Goal: Task Accomplishment & Management: Manage account settings

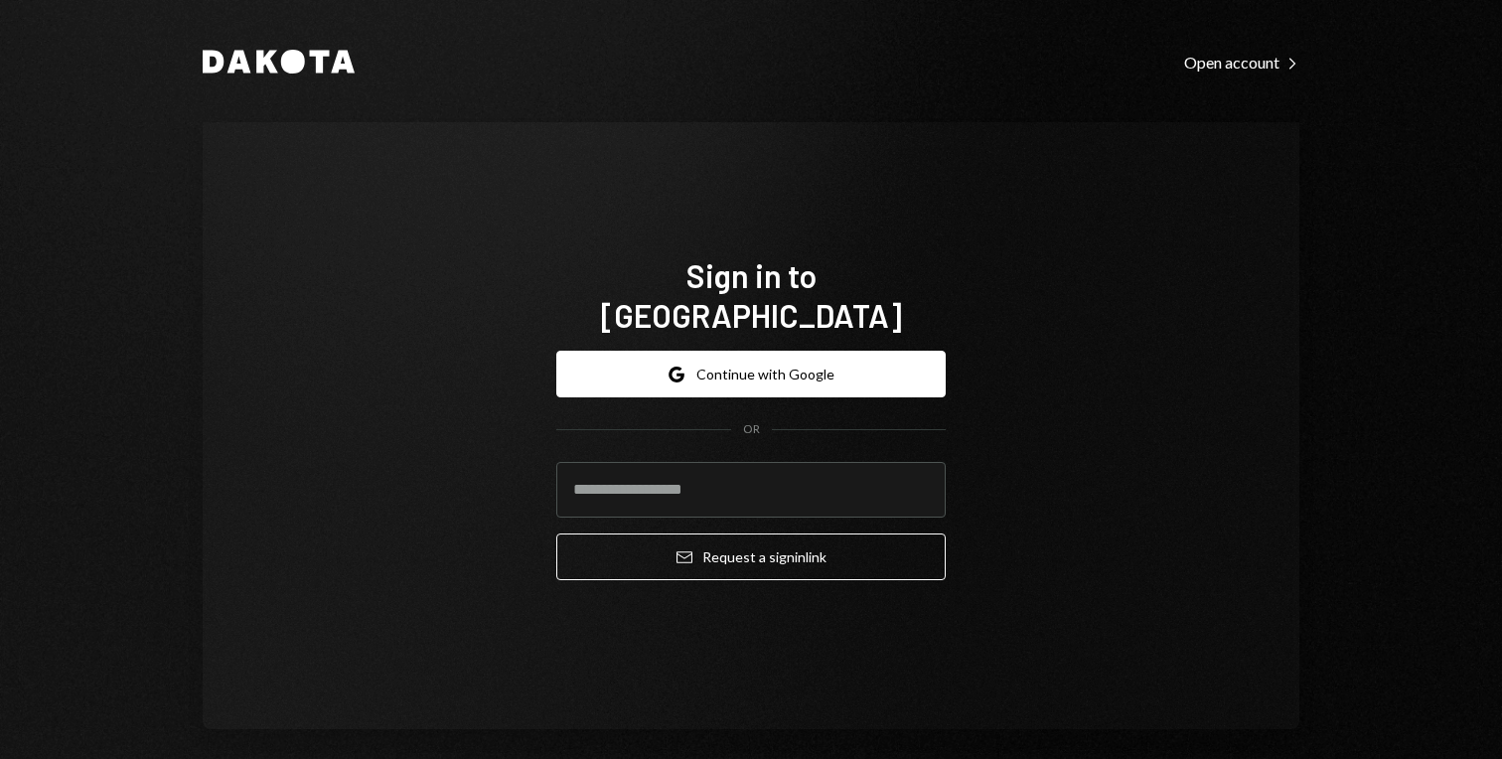
click at [785, 335] on div "Google Continue with Google OR Email Request a sign in link" at bounding box center [750, 465] width 389 height 261
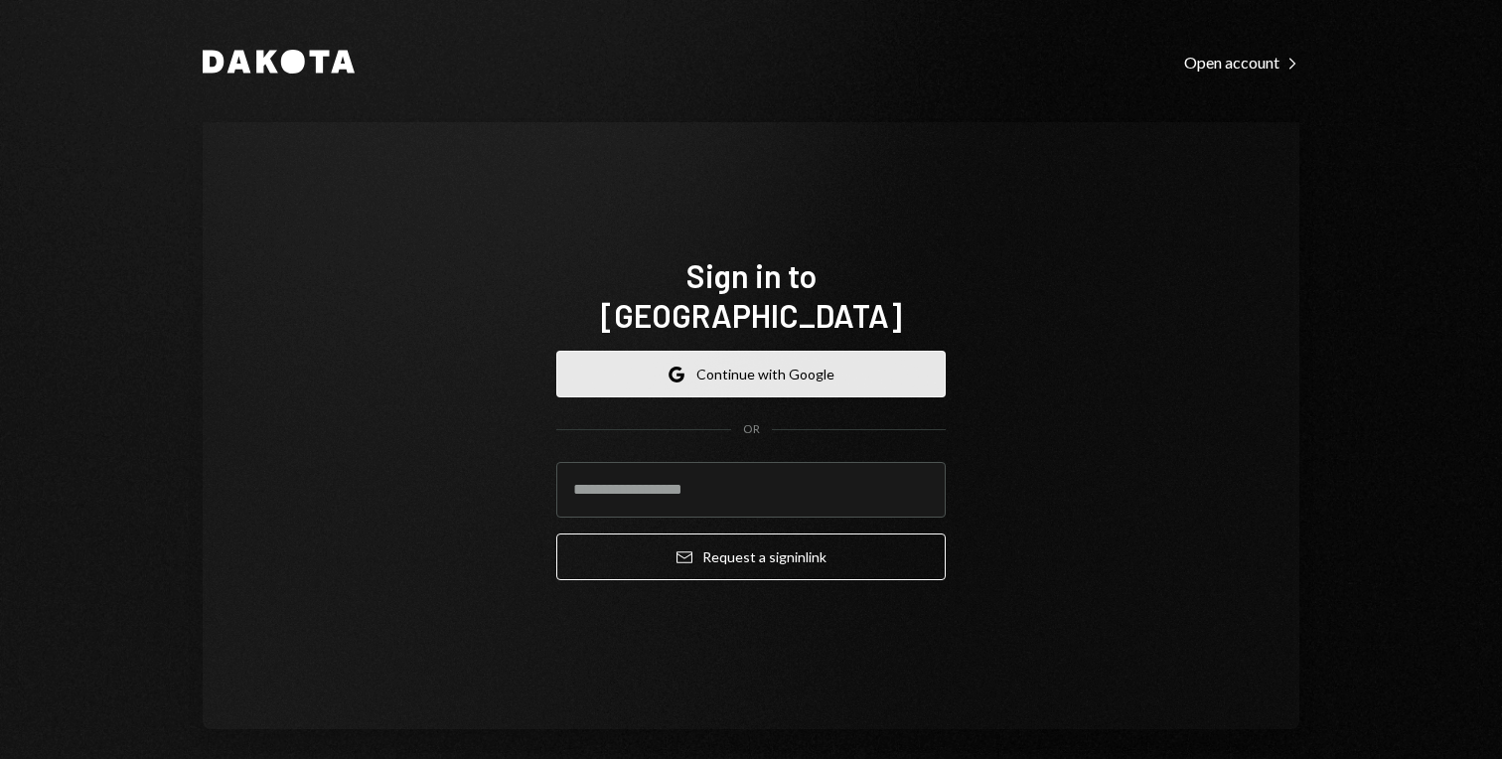
click at [780, 351] on button "Google Continue with Google" at bounding box center [750, 374] width 389 height 47
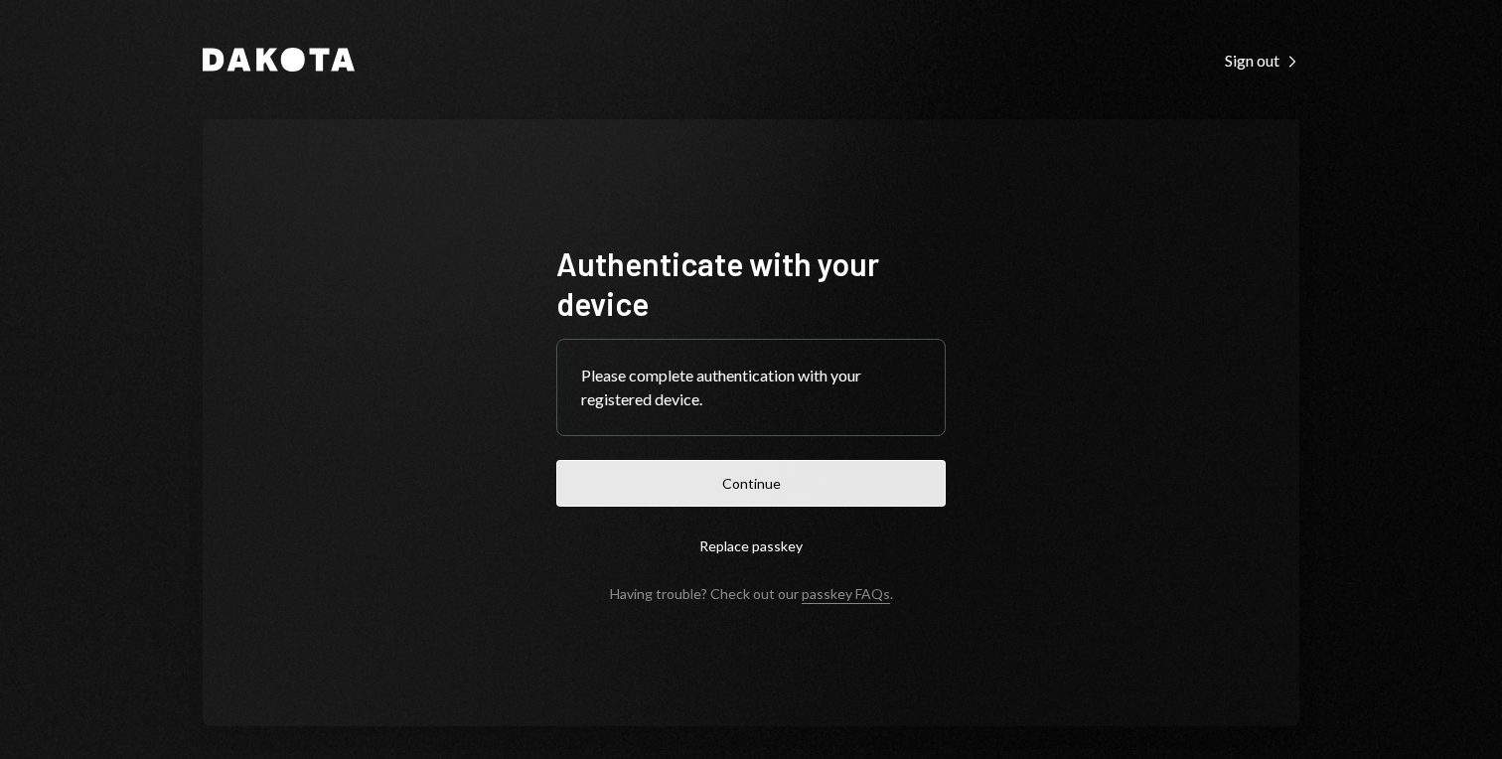
click at [762, 472] on button "Continue" at bounding box center [750, 483] width 389 height 47
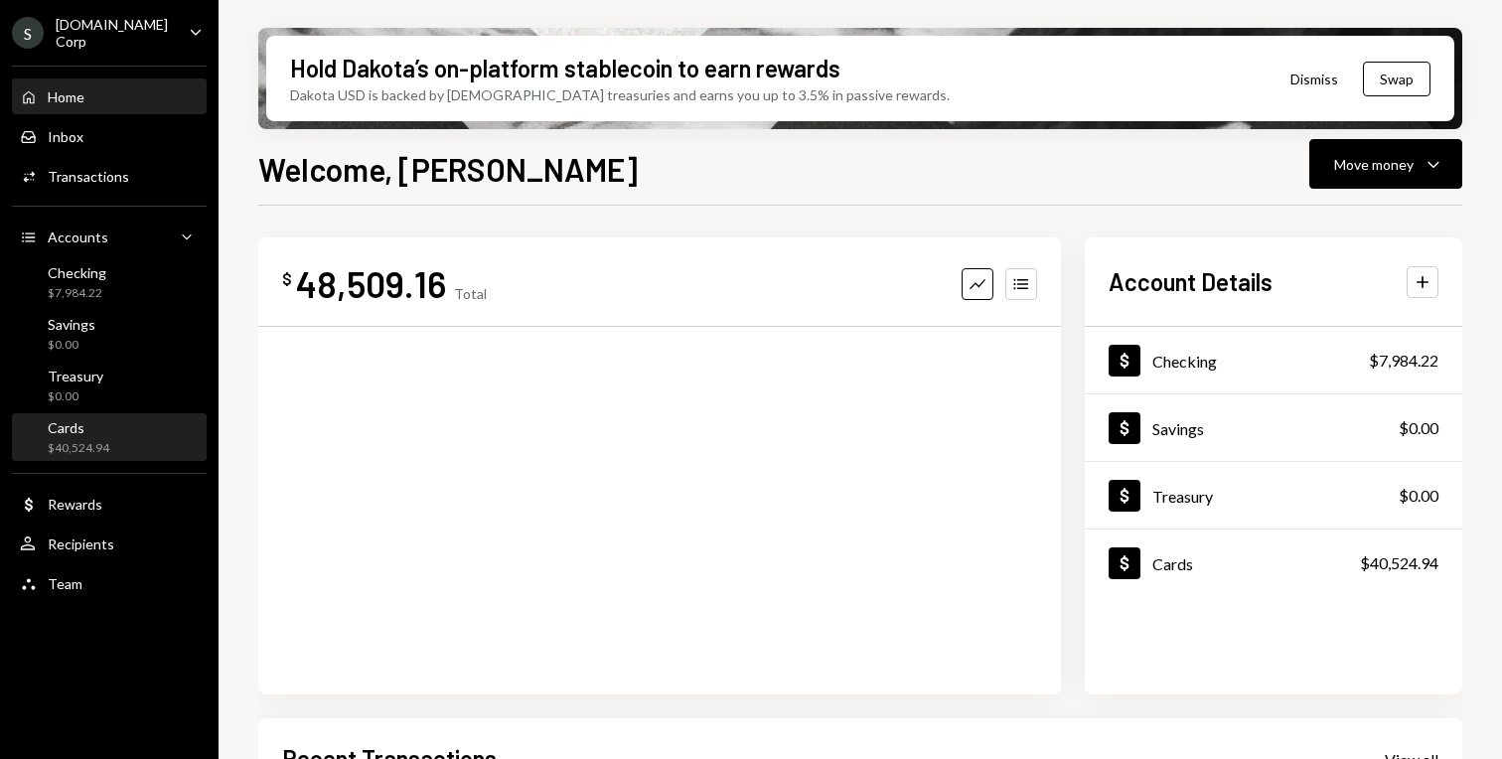
click at [107, 428] on div "Cards" at bounding box center [79, 427] width 62 height 17
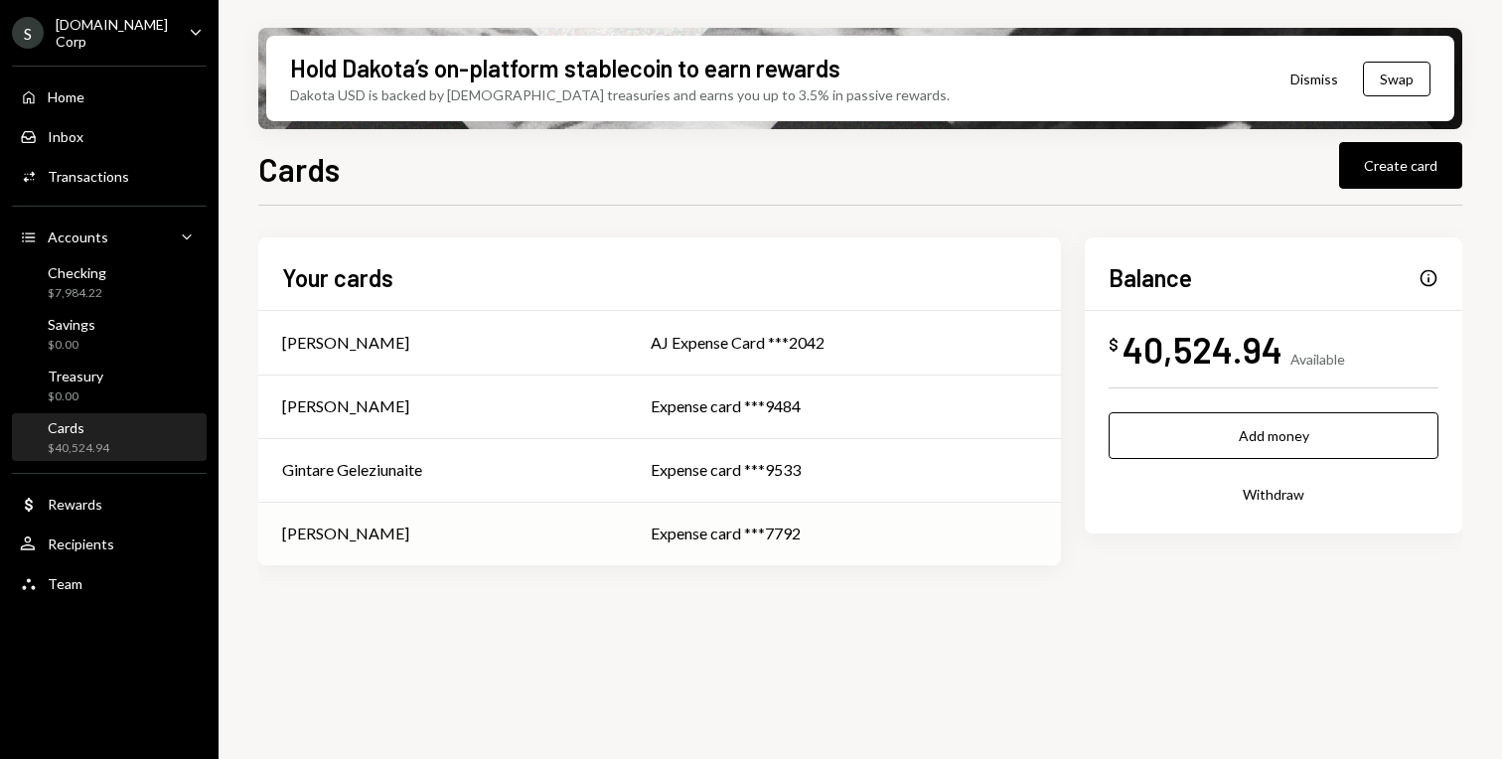
click at [441, 531] on div "Mike Waites" at bounding box center [442, 533] width 321 height 24
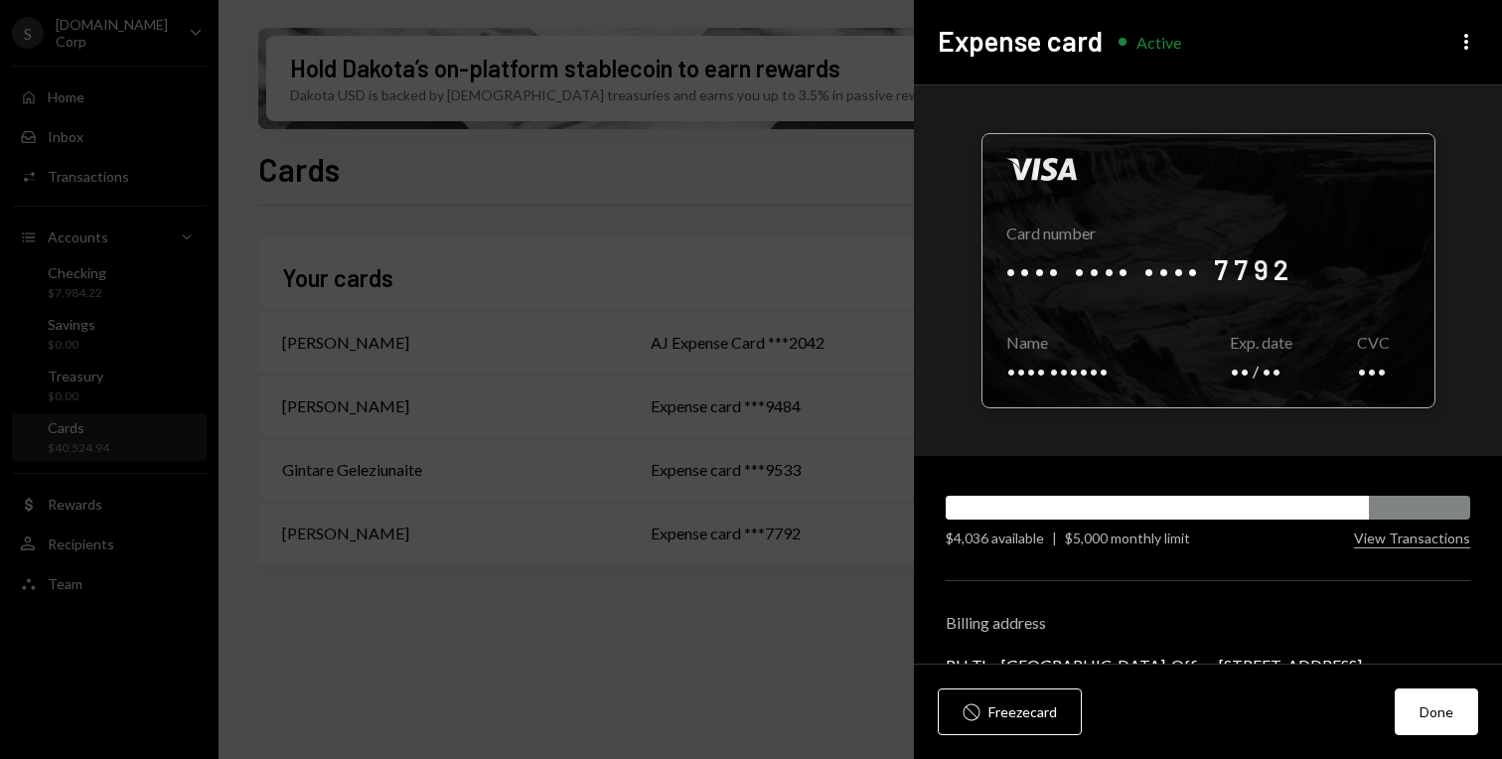
click at [1245, 270] on div at bounding box center [1208, 270] width 452 height 273
